Goal: Information Seeking & Learning: Learn about a topic

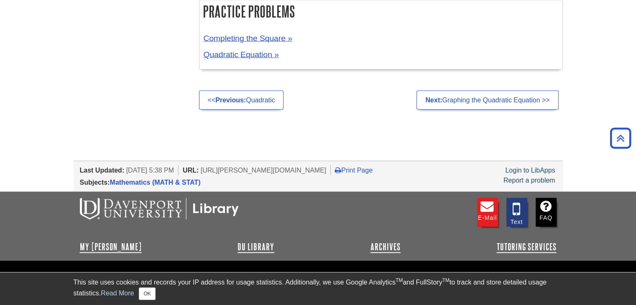
scroll to position [1674, 0]
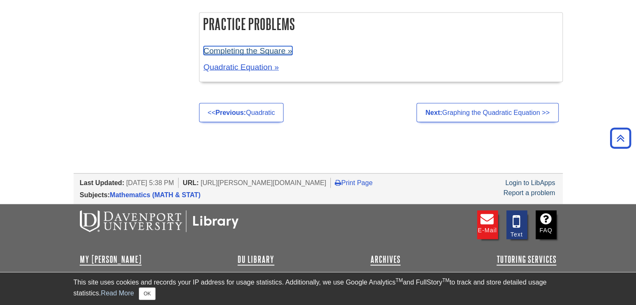
click at [256, 49] on link "Completing the Square »" at bounding box center [247, 50] width 89 height 9
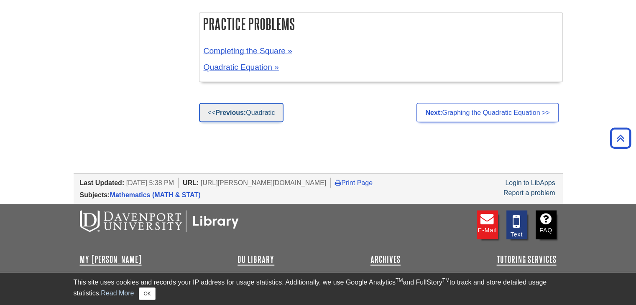
click at [269, 115] on link "<< Previous: Quadratic" at bounding box center [241, 112] width 85 height 19
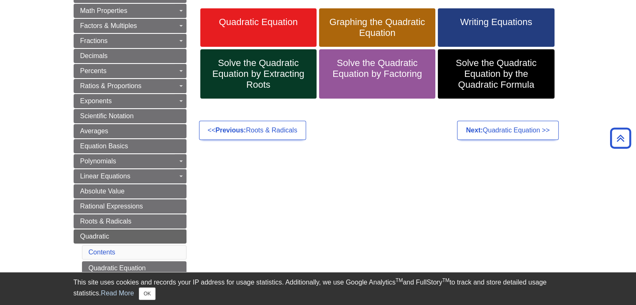
scroll to position [125, 0]
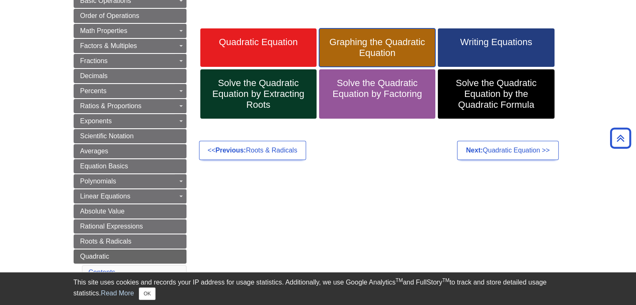
click at [393, 56] on span "Graphing the Quadratic Equation" at bounding box center [377, 48] width 104 height 22
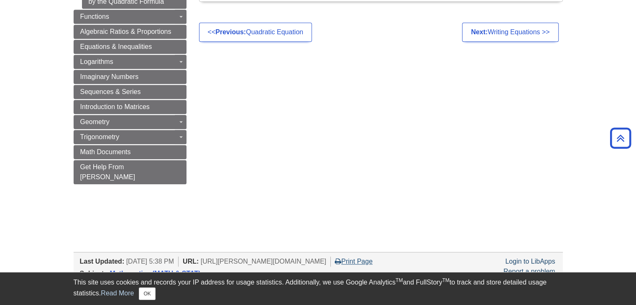
scroll to position [460, 0]
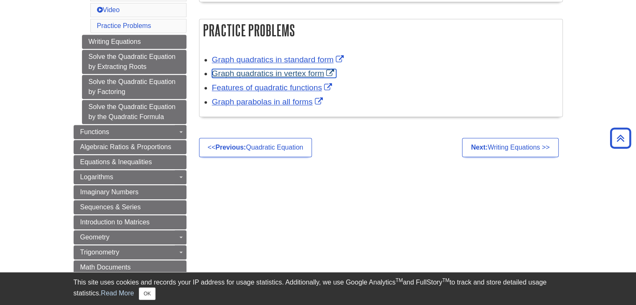
click at [234, 70] on link "Graph quadratics in vertex form" at bounding box center [274, 73] width 125 height 9
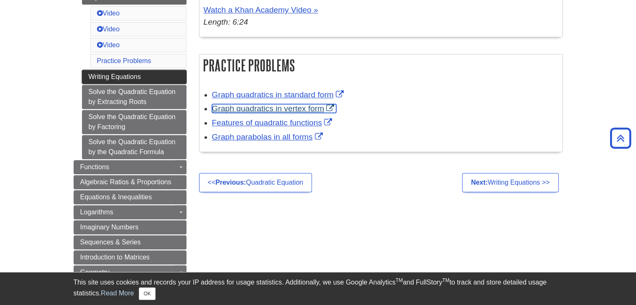
scroll to position [251, 0]
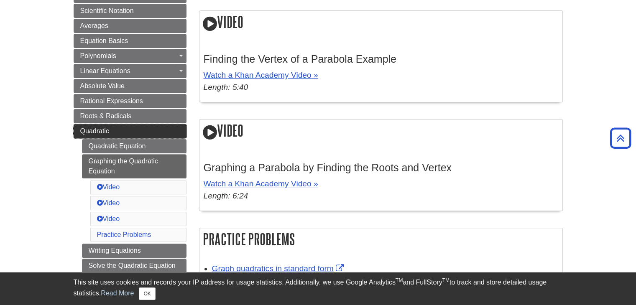
click at [103, 128] on span "Quadratic" at bounding box center [94, 130] width 29 height 7
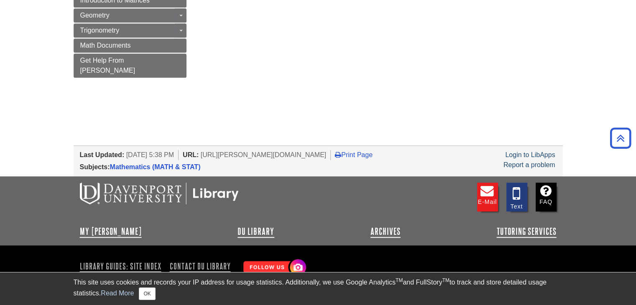
scroll to position [634, 0]
